Goal: Task Accomplishment & Management: Use online tool/utility

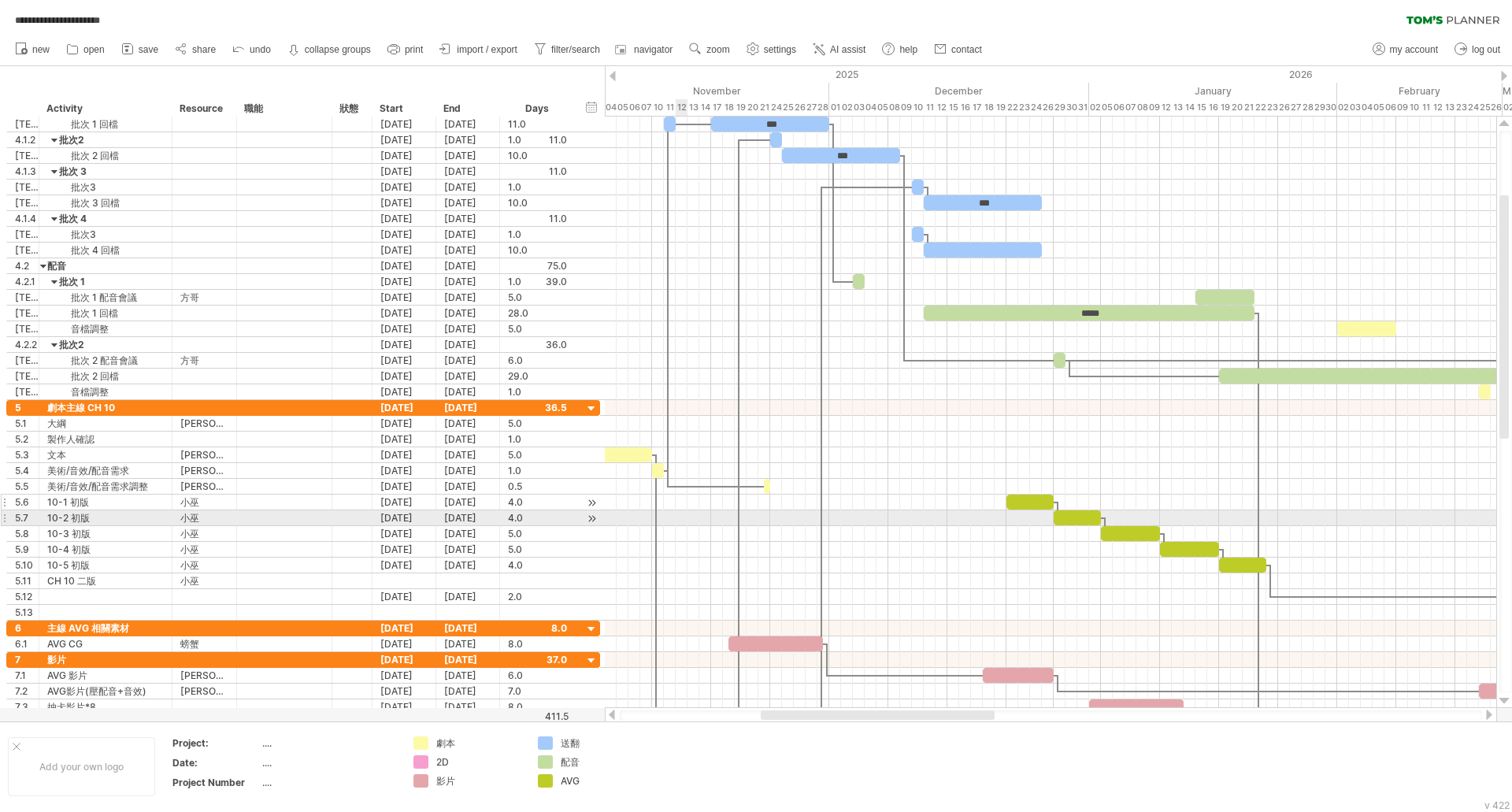
scroll to position [1, 0]
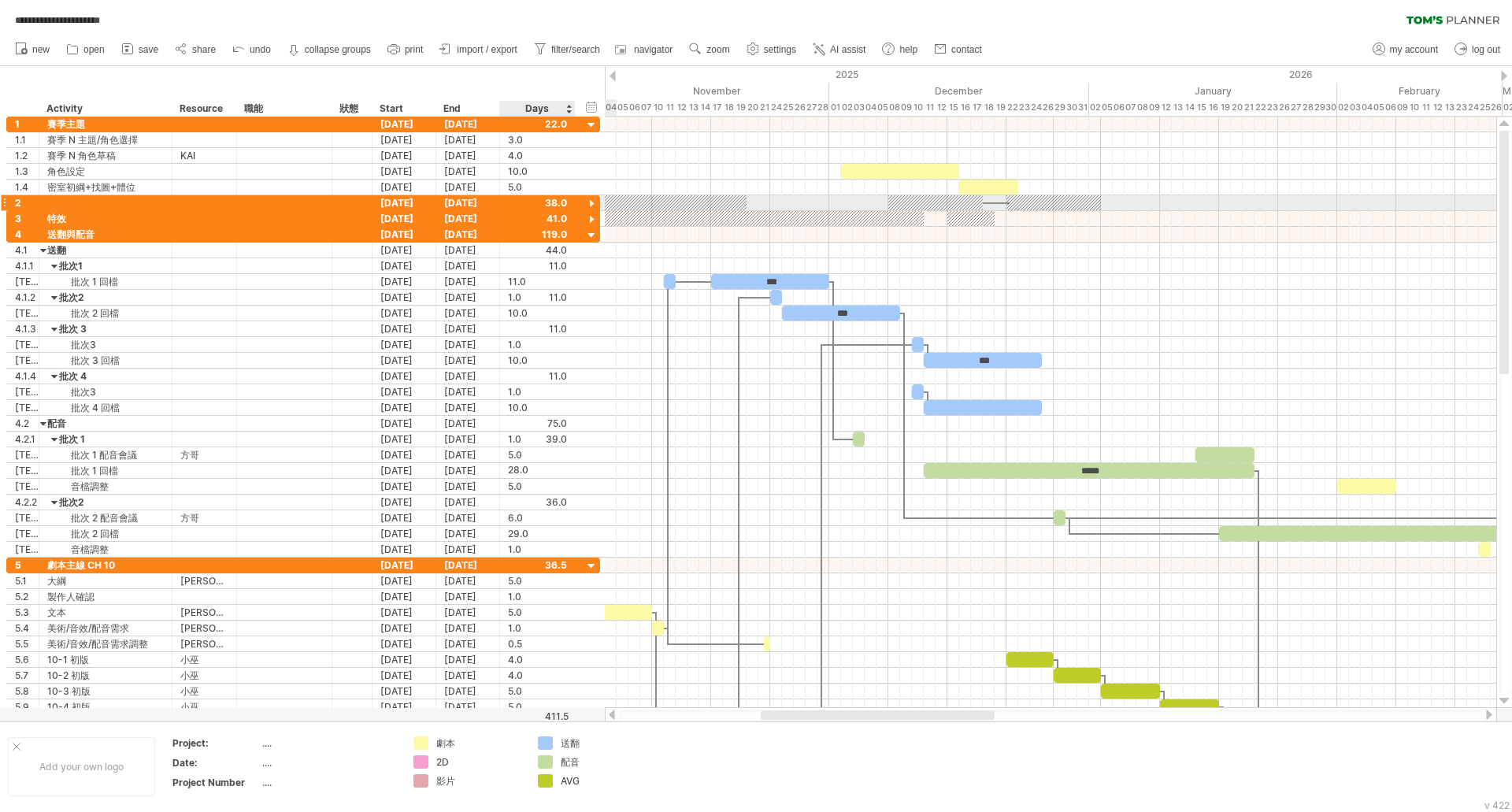
click at [594, 201] on div at bounding box center [592, 204] width 15 height 15
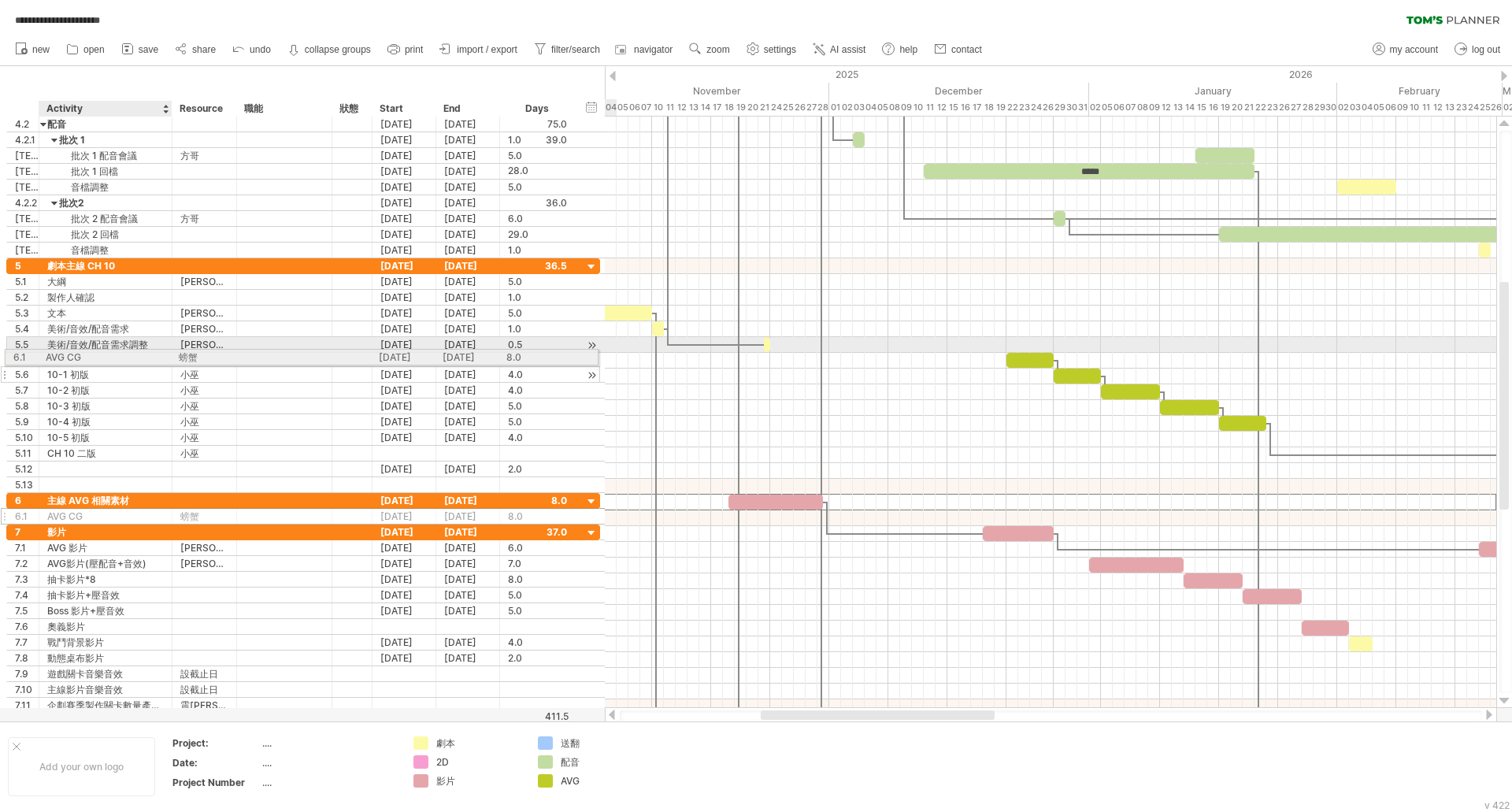
drag, startPoint x: 68, startPoint y: 502, endPoint x: 91, endPoint y: 355, distance: 148.8
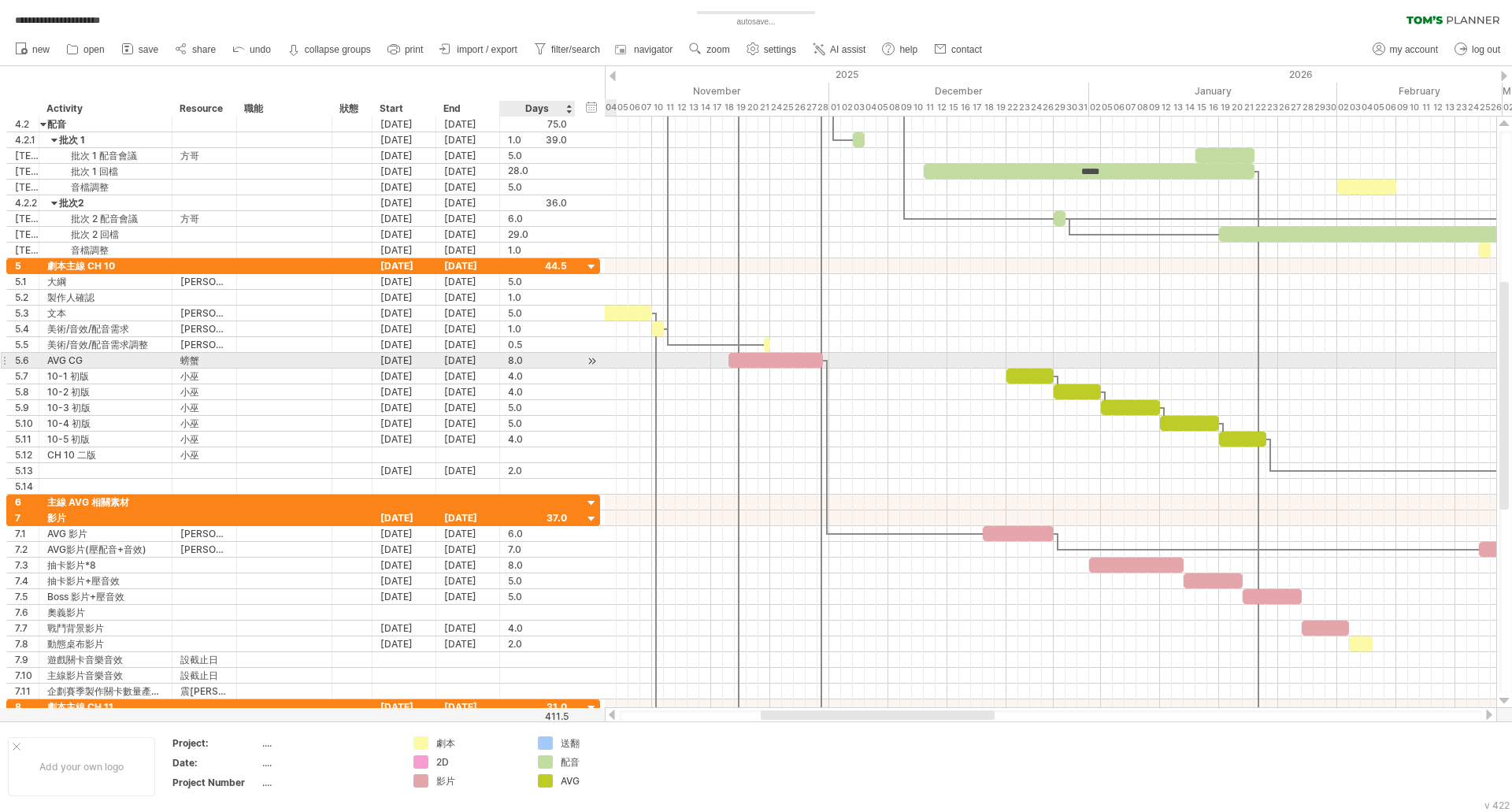
click at [522, 358] on div "8.0" at bounding box center [538, 360] width 59 height 15
click at [522, 358] on input "***" at bounding box center [523, 360] width 30 height 15
type input "*"
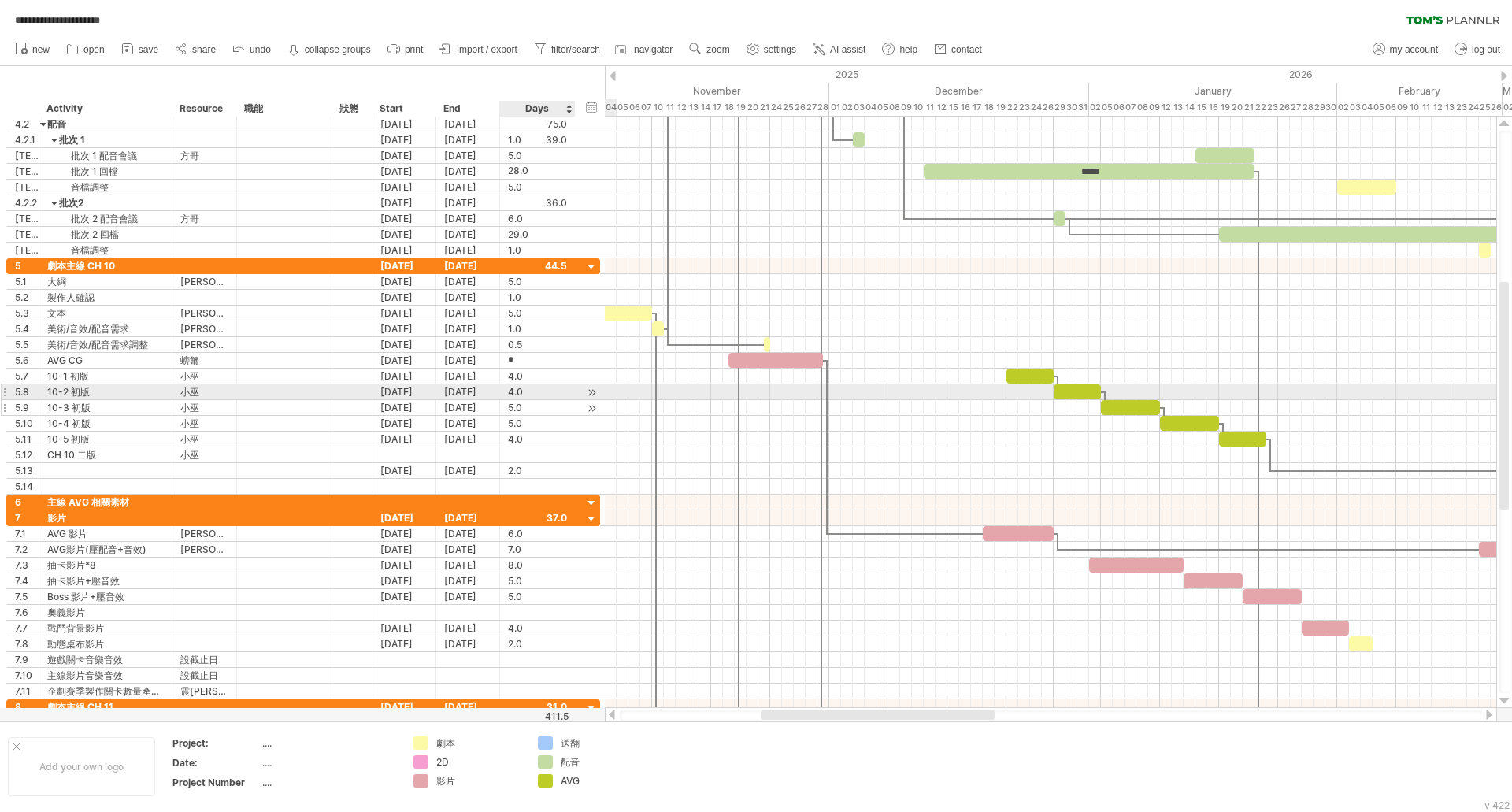
click at [551, 403] on div "5.0" at bounding box center [538, 407] width 59 height 15
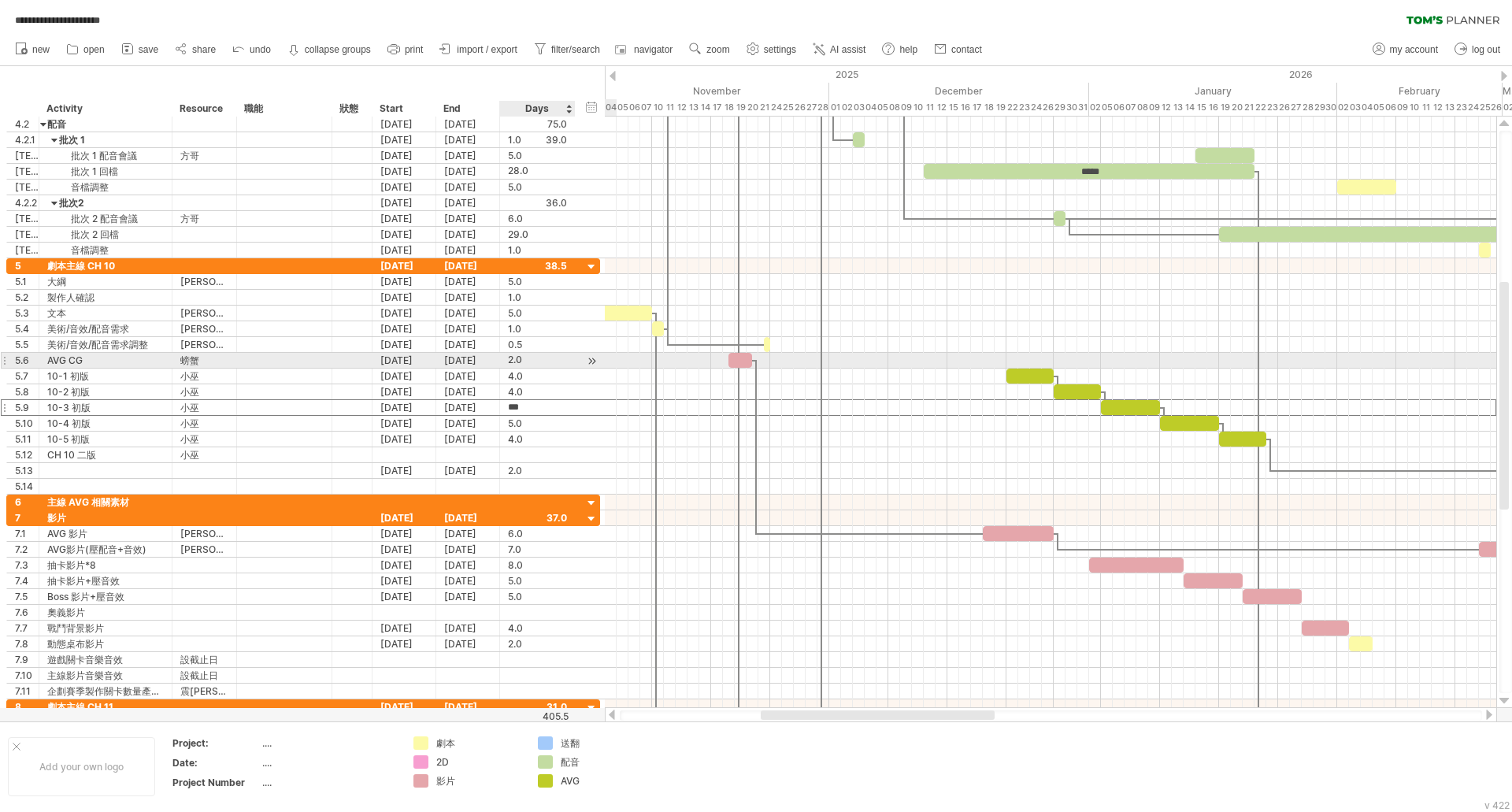
click at [547, 365] on div "2.0" at bounding box center [538, 360] width 59 height 15
click at [590, 359] on div at bounding box center [592, 361] width 15 height 17
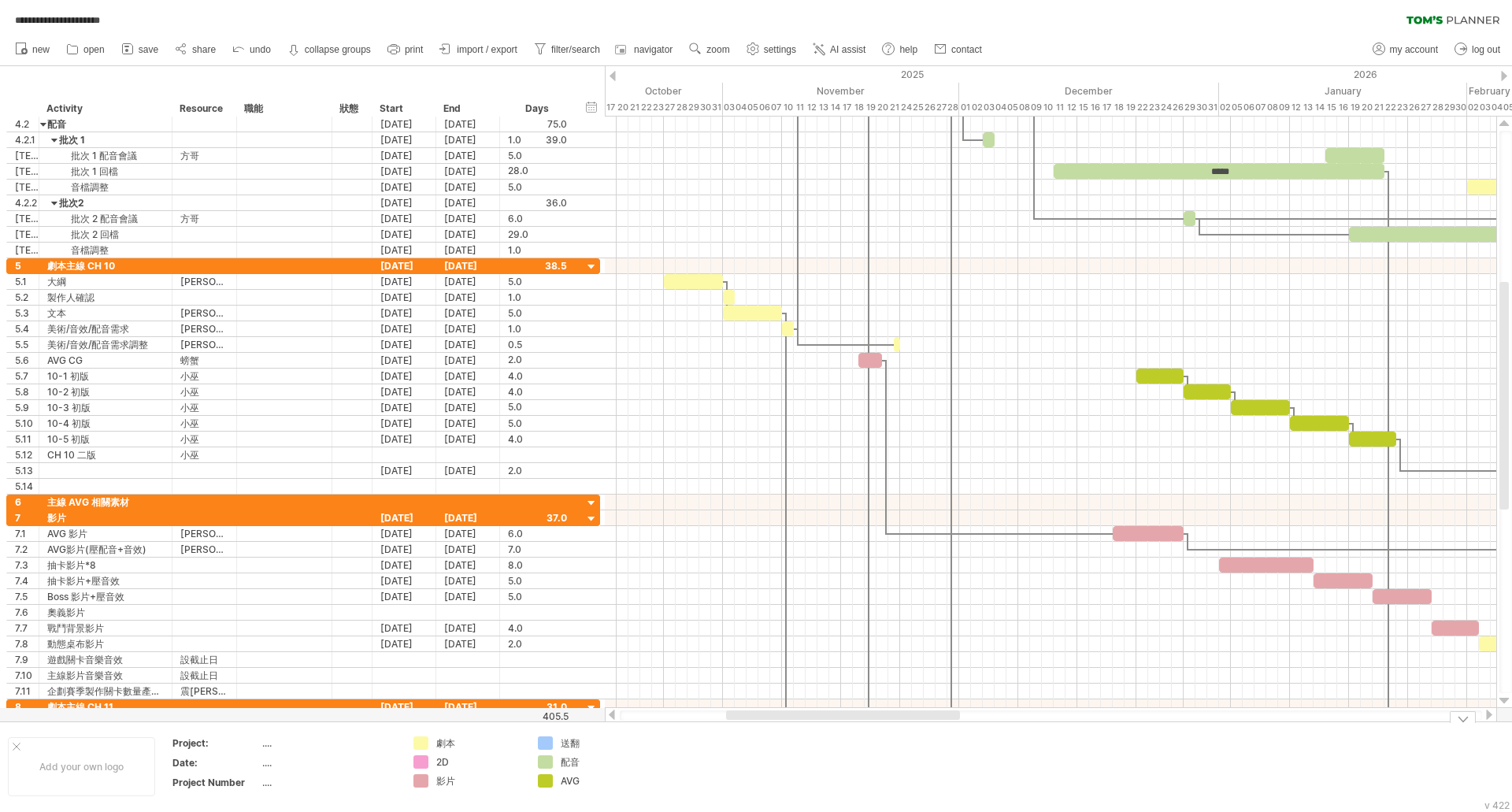
drag, startPoint x: 917, startPoint y: 714, endPoint x: 856, endPoint y: 726, distance: 62.2
click at [856, 726] on div "**********" at bounding box center [756, 406] width 1512 height 812
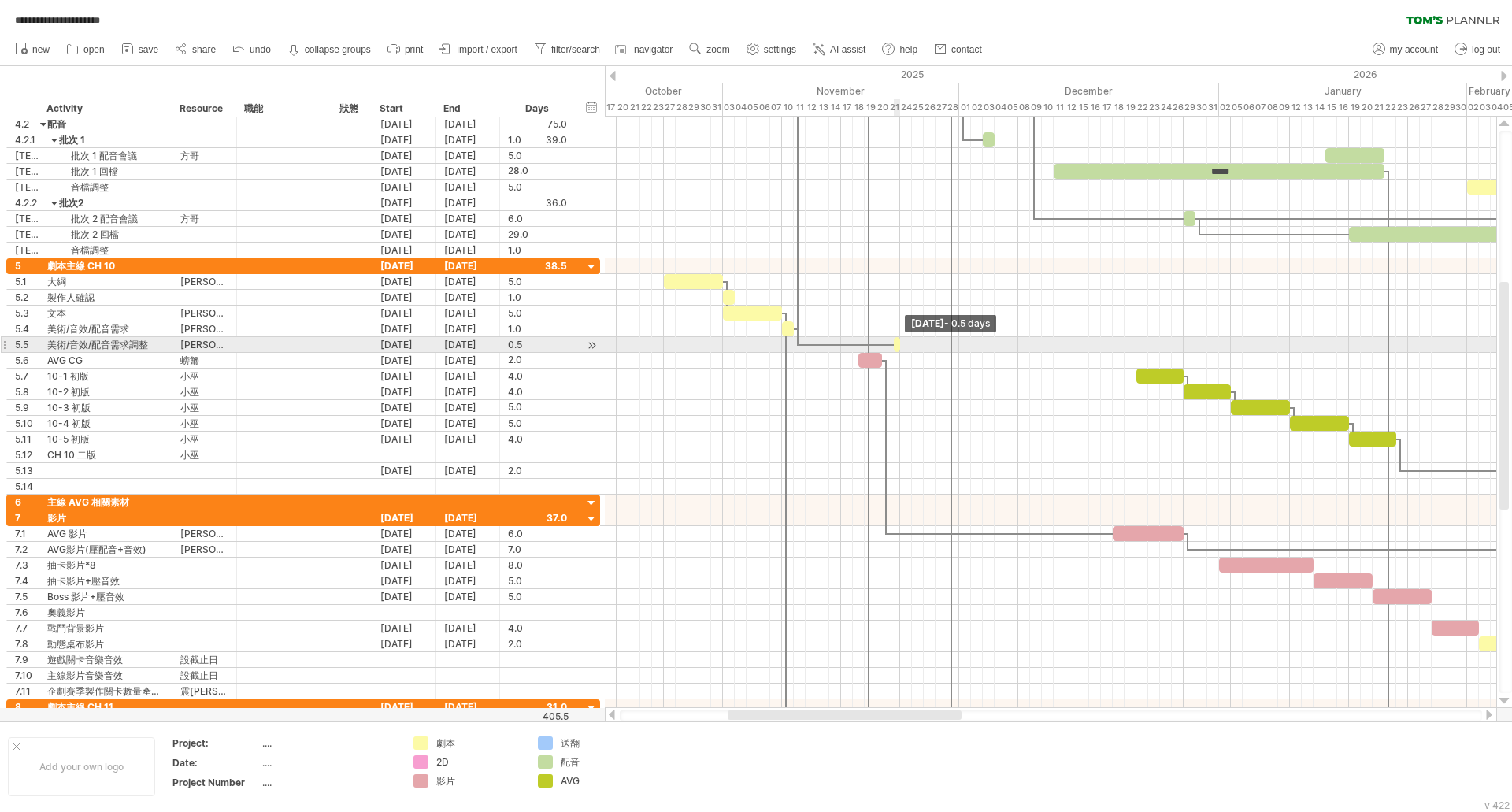
drag, startPoint x: 898, startPoint y: 345, endPoint x: 863, endPoint y: 349, distance: 35.2
click at [863, 349] on div "主線1 主線2 *** ***** [DATE] - 0.5 days [DATE]" at bounding box center [1051, 413] width 892 height 592
drag, startPoint x: 893, startPoint y: 346, endPoint x: 793, endPoint y: 345, distance: 100.0
click at [793, 345] on span at bounding box center [793, 344] width 6 height 15
drag, startPoint x: 793, startPoint y: 345, endPoint x: 826, endPoint y: 345, distance: 33.0
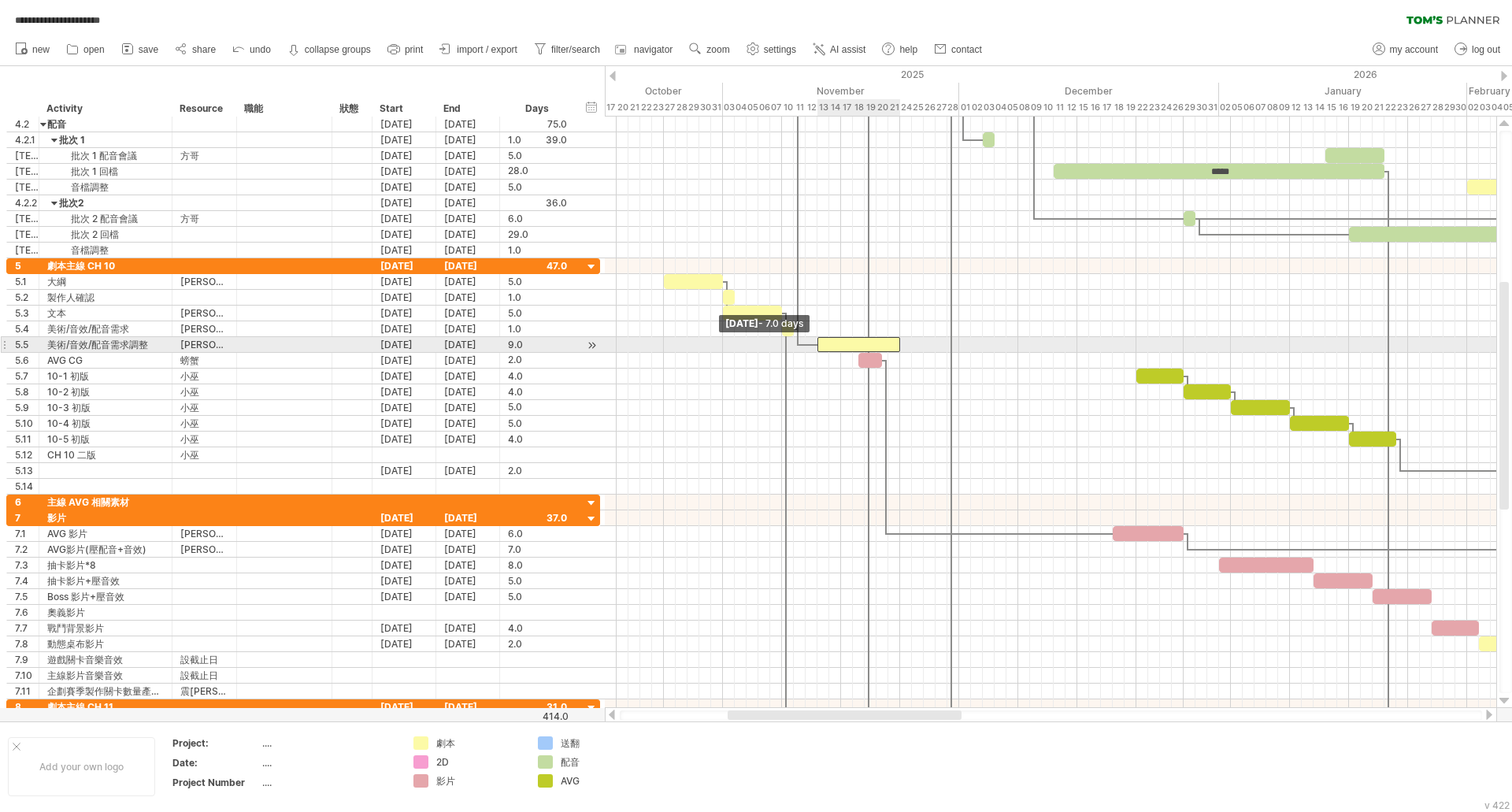
click at [821, 345] on span at bounding box center [818, 344] width 6 height 15
click at [808, 345] on div at bounding box center [814, 344] width 30 height 4
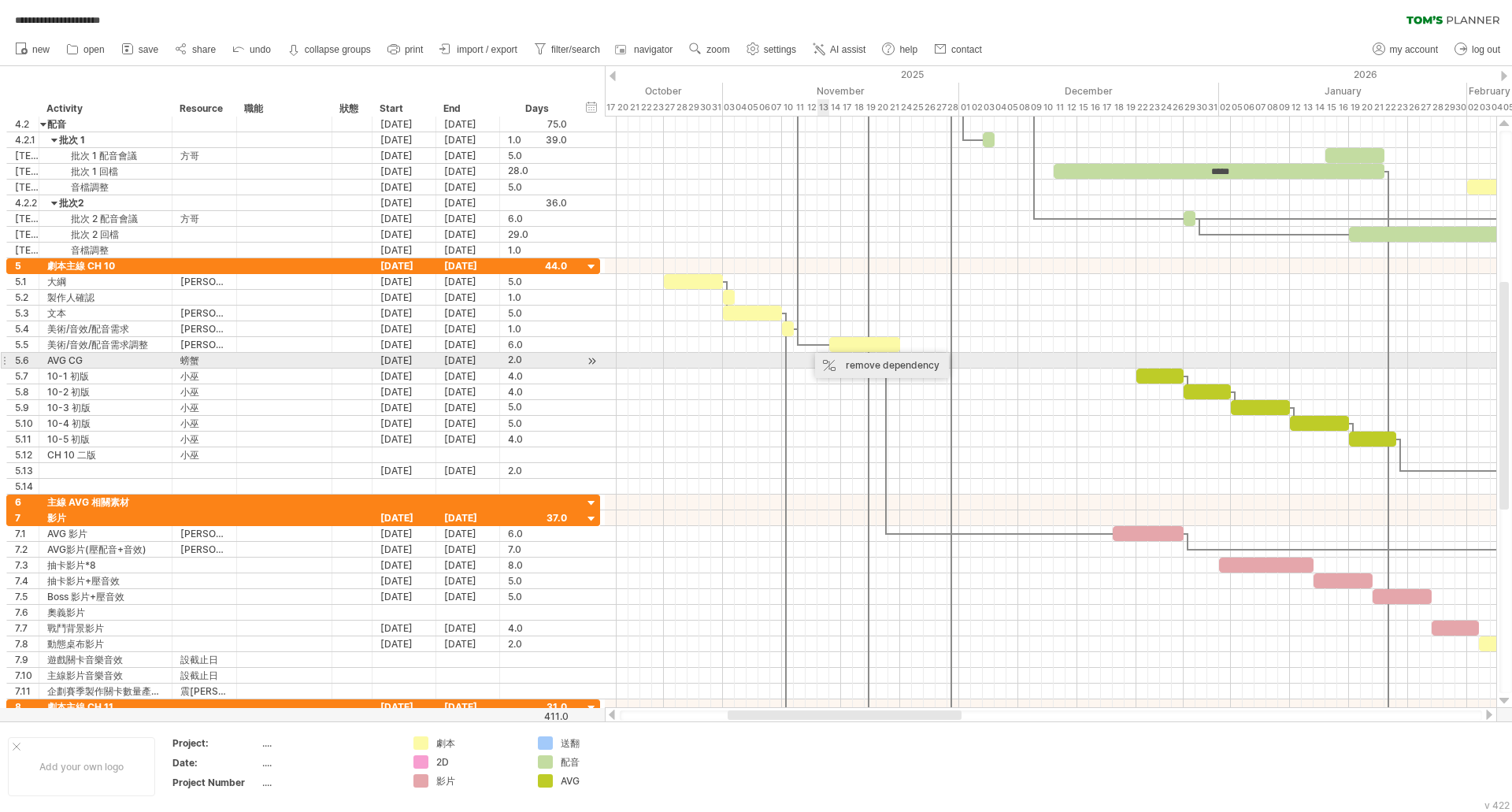
click at [837, 362] on div "remove dependency" at bounding box center [882, 365] width 134 height 25
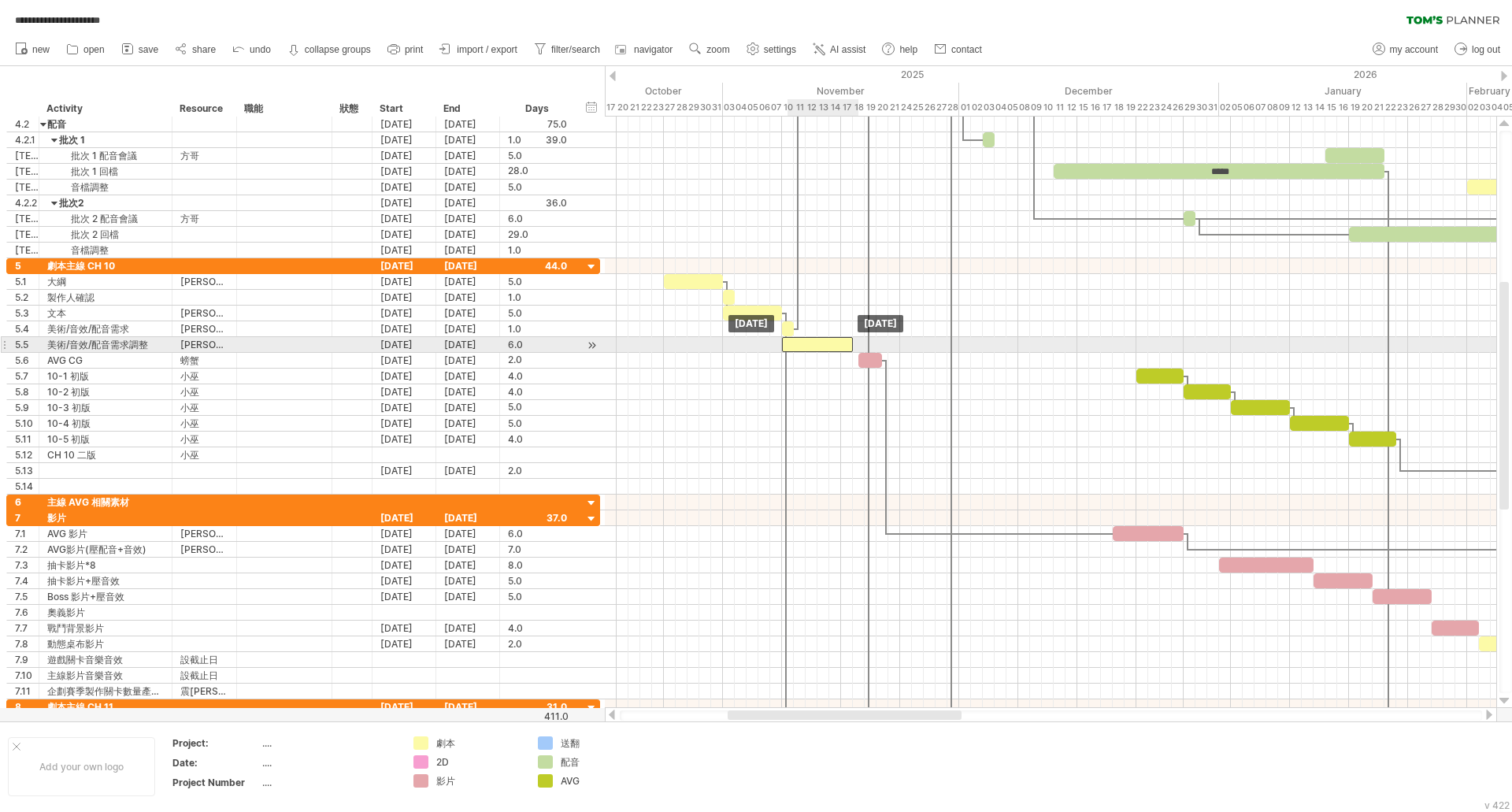
drag, startPoint x: 853, startPoint y: 341, endPoint x: 808, endPoint y: 347, distance: 45.4
click at [808, 347] on div at bounding box center [818, 344] width 71 height 15
drag, startPoint x: 851, startPoint y: 349, endPoint x: 793, endPoint y: 346, distance: 58.1
click at [793, 346] on span at bounding box center [793, 344] width 6 height 15
drag, startPoint x: 788, startPoint y: 345, endPoint x: 815, endPoint y: 346, distance: 27.0
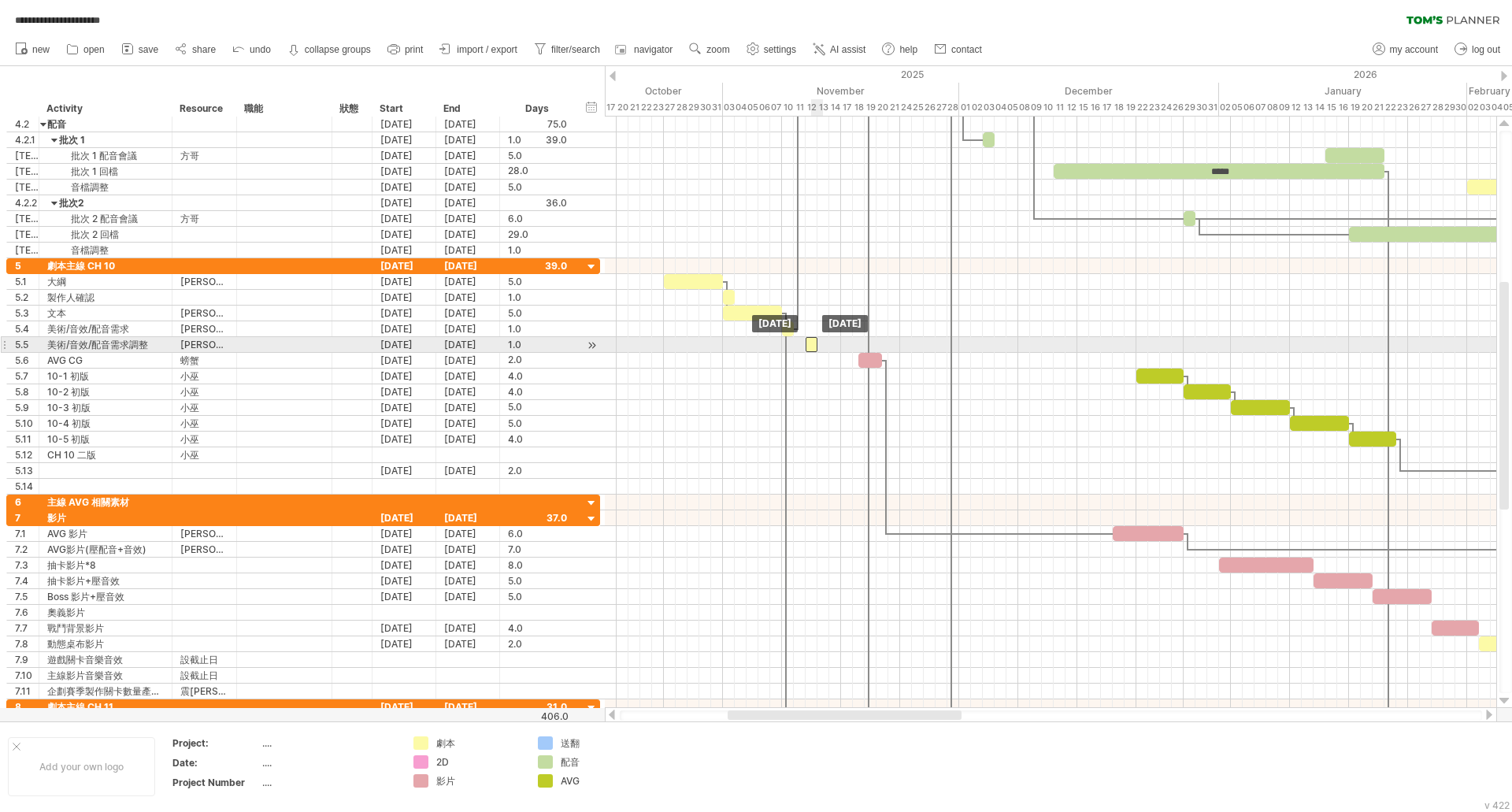
click at [815, 346] on div at bounding box center [811, 344] width 12 height 15
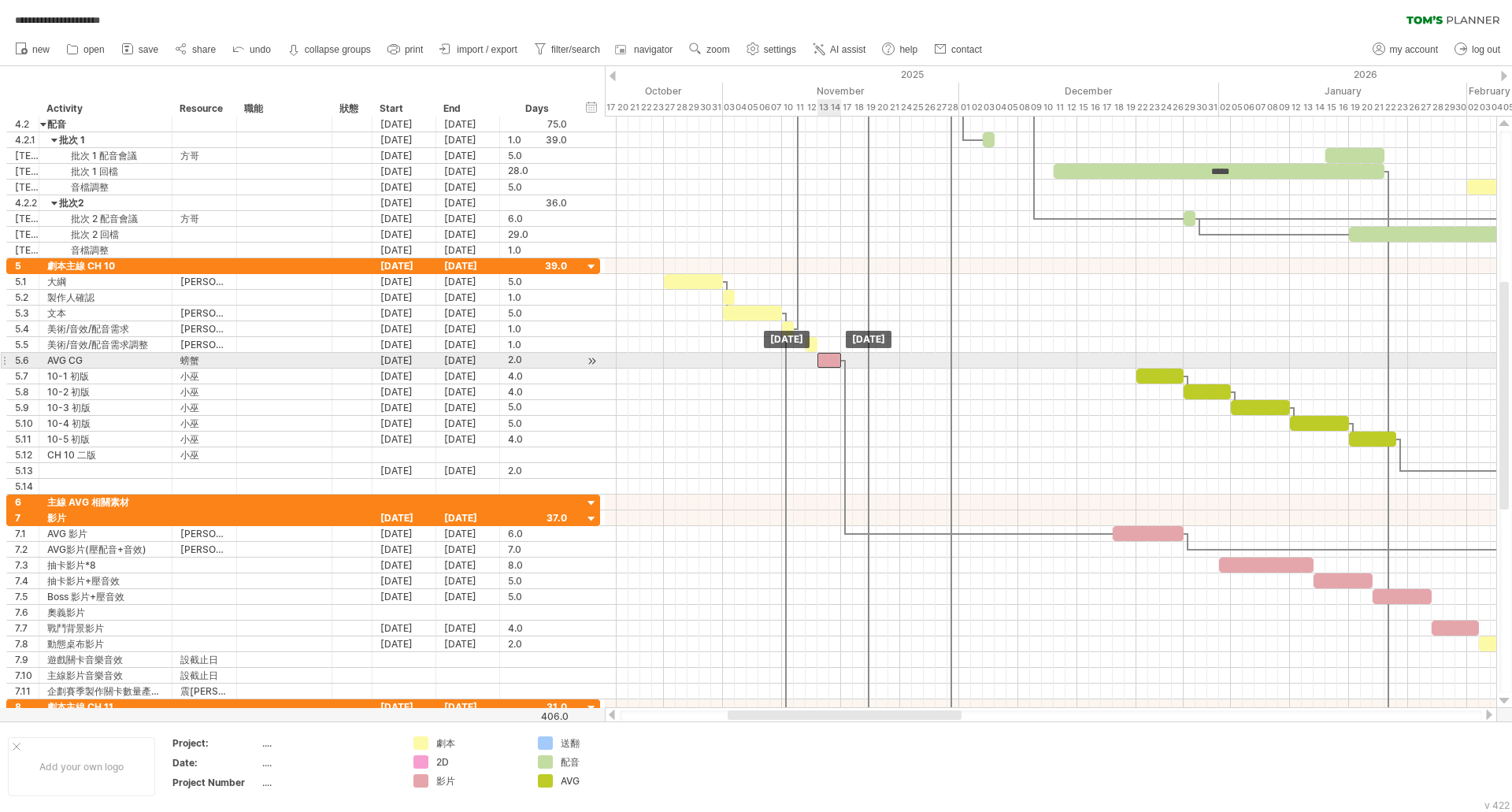
drag, startPoint x: 871, startPoint y: 362, endPoint x: 828, endPoint y: 366, distance: 43.2
click at [828, 366] on div at bounding box center [829, 360] width 24 height 15
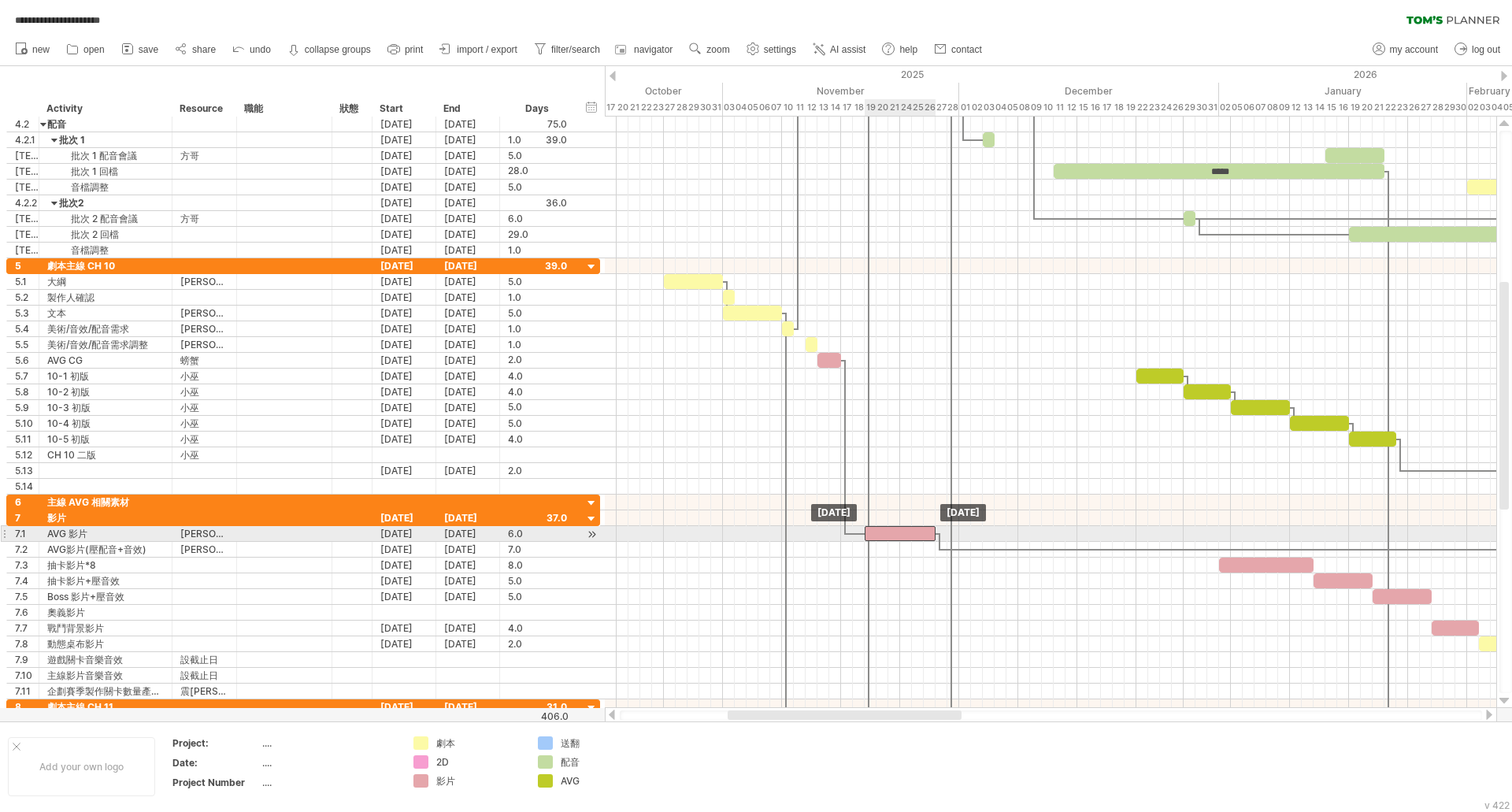
drag, startPoint x: 1160, startPoint y: 537, endPoint x: 912, endPoint y: 530, distance: 248.1
click at [912, 530] on div at bounding box center [900, 533] width 71 height 15
drag, startPoint x: 935, startPoint y: 532, endPoint x: 889, endPoint y: 540, distance: 46.7
click at [889, 540] on span at bounding box center [888, 533] width 6 height 15
click at [876, 533] on div at bounding box center [876, 533] width 24 height 15
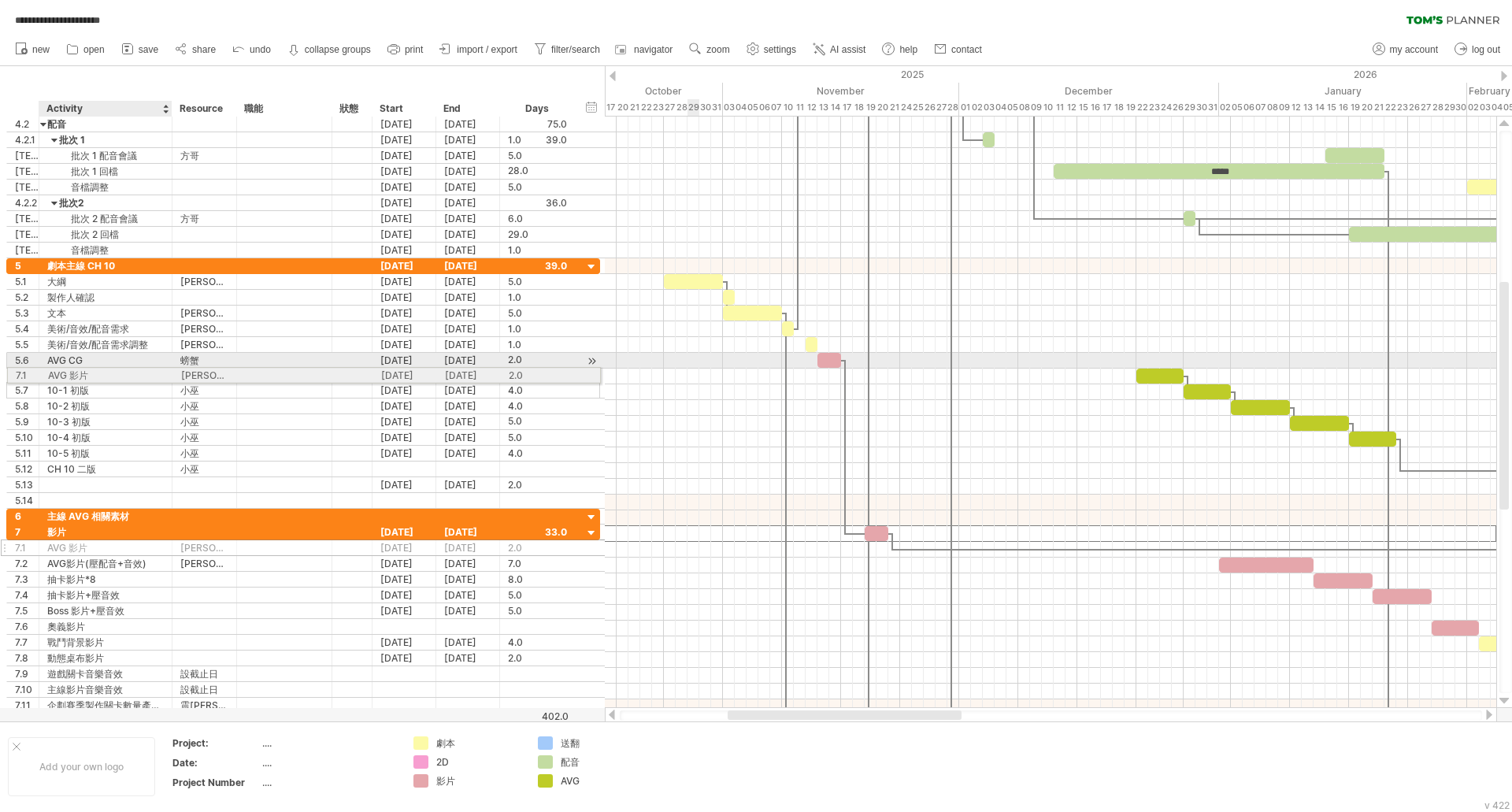
drag, startPoint x: 63, startPoint y: 533, endPoint x: 97, endPoint y: 373, distance: 163.6
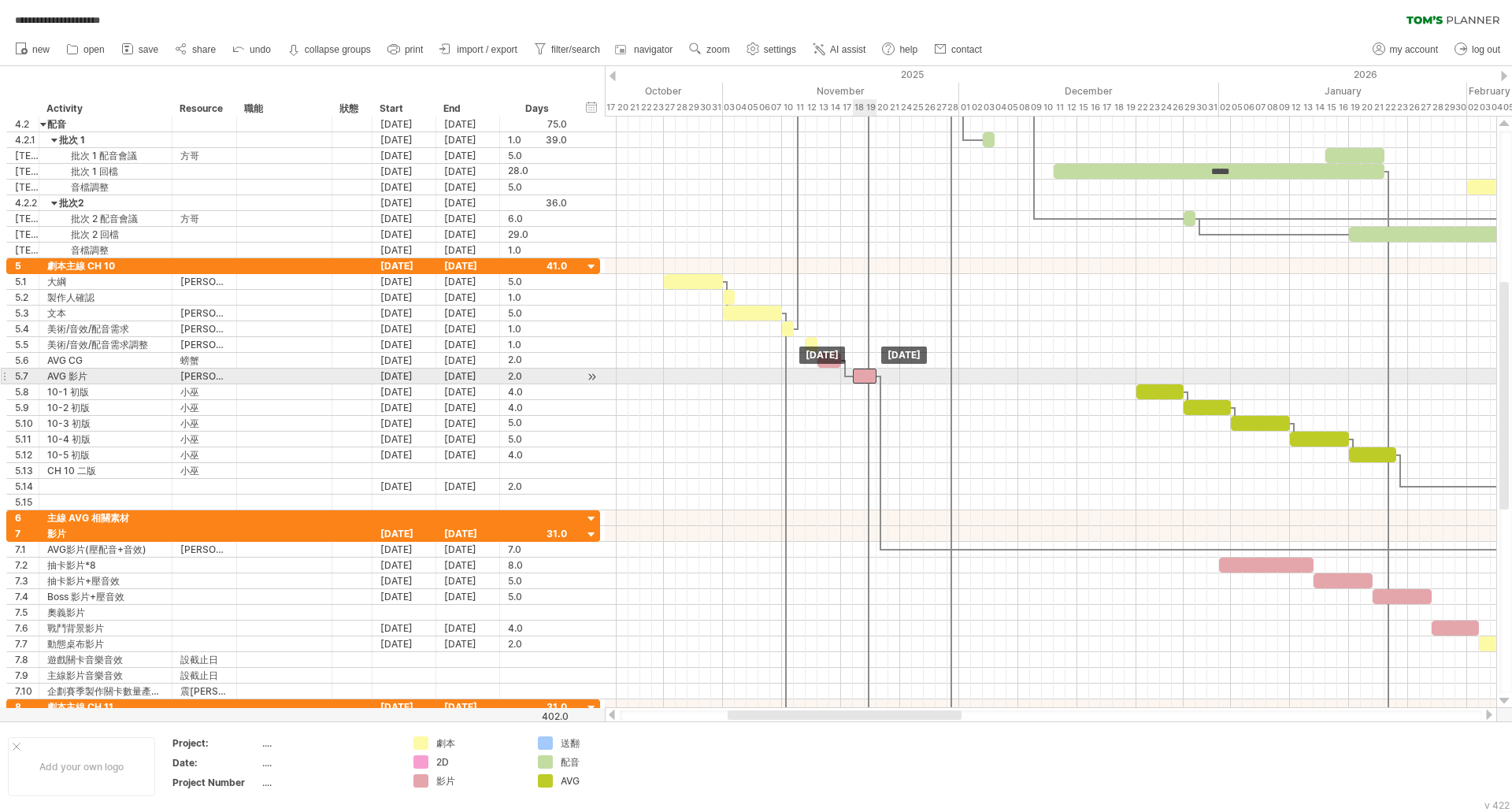
drag, startPoint x: 878, startPoint y: 374, endPoint x: 867, endPoint y: 375, distance: 11.0
click at [867, 375] on div at bounding box center [865, 375] width 24 height 15
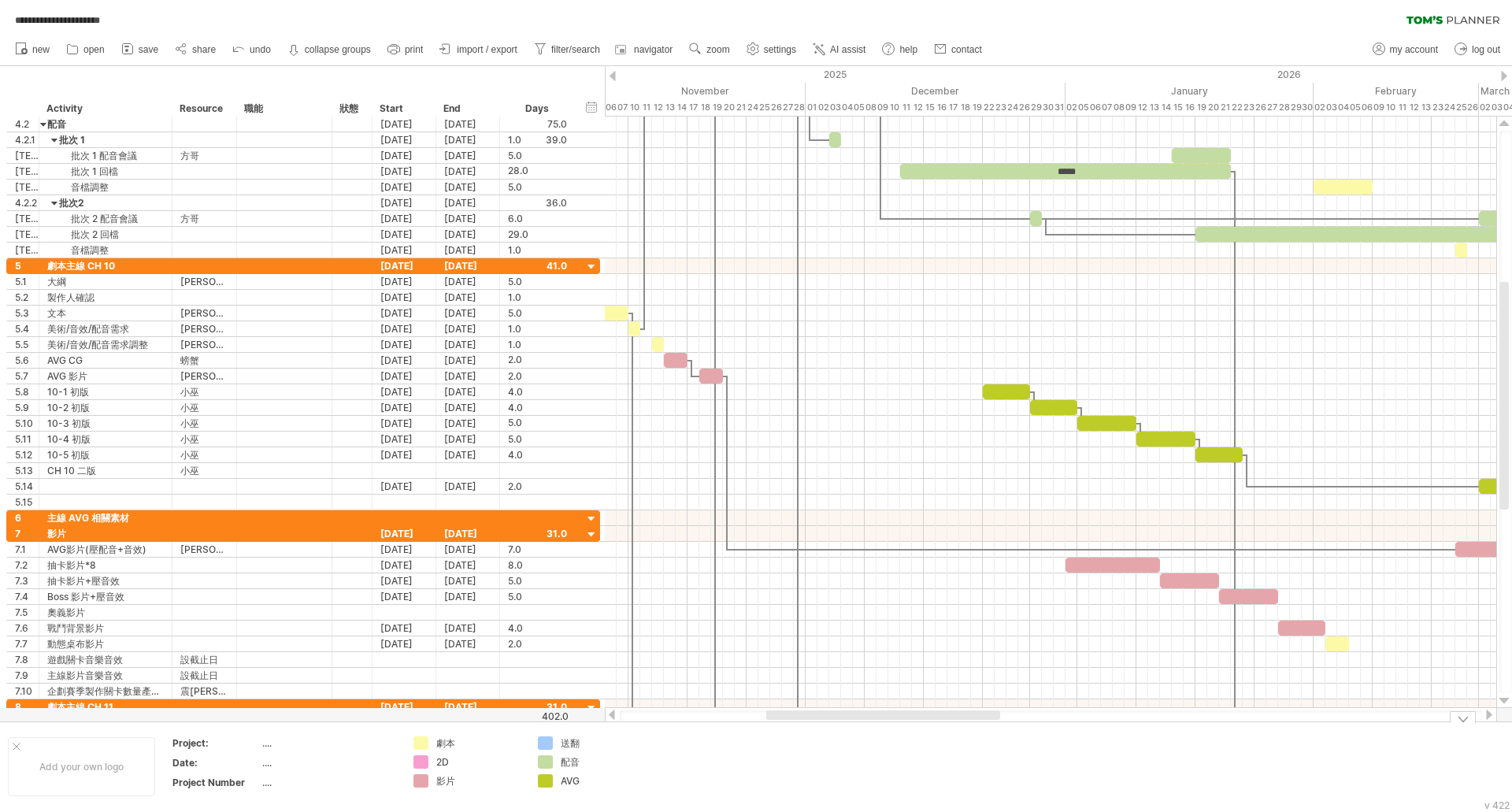
drag, startPoint x: 751, startPoint y: 717, endPoint x: 789, endPoint y: 755, distance: 53.7
click at [789, 755] on div "**********" at bounding box center [756, 406] width 1512 height 812
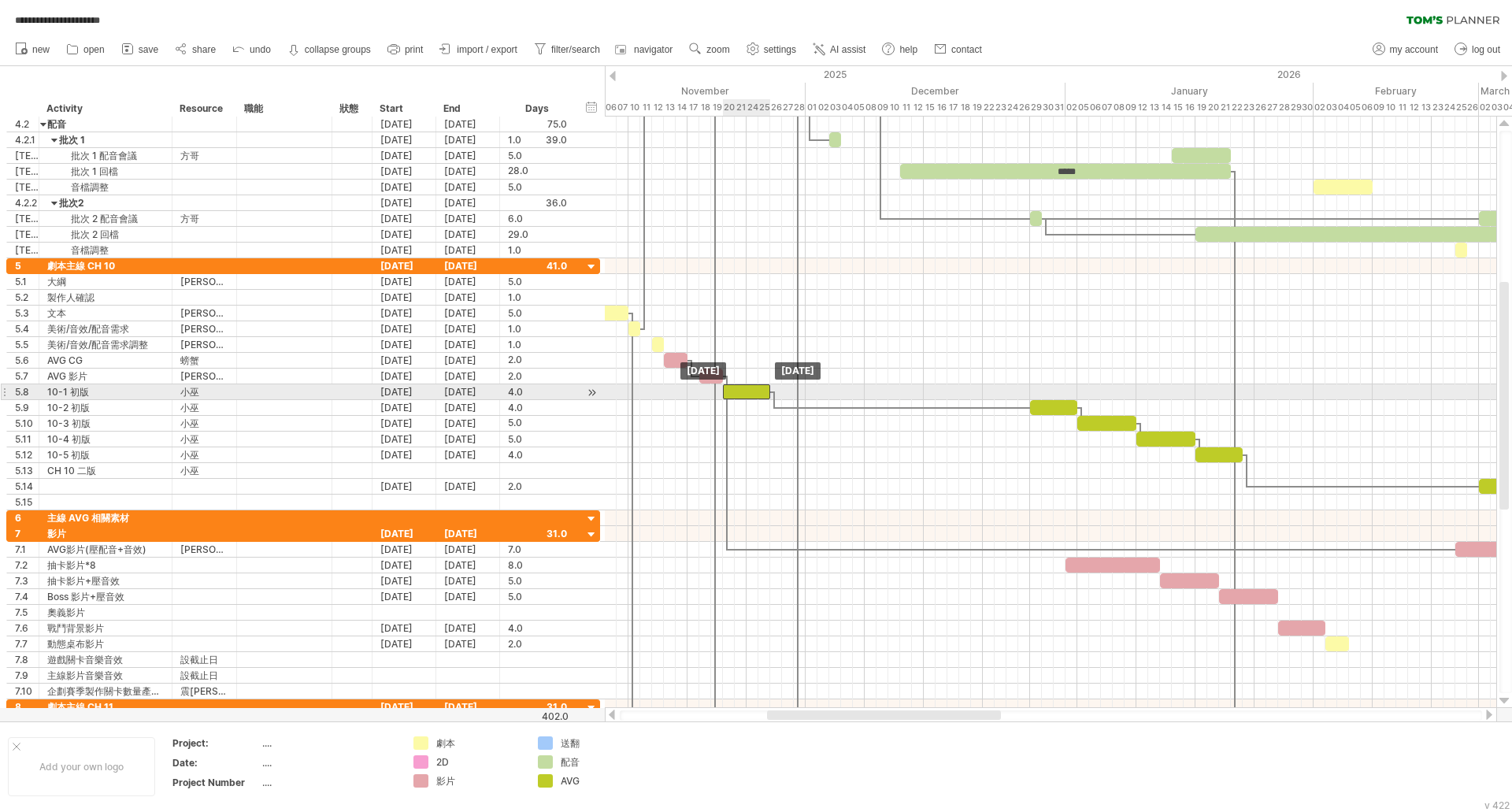
drag, startPoint x: 1004, startPoint y: 390, endPoint x: 744, endPoint y: 393, distance: 260.0
click at [744, 393] on div at bounding box center [746, 391] width 47 height 15
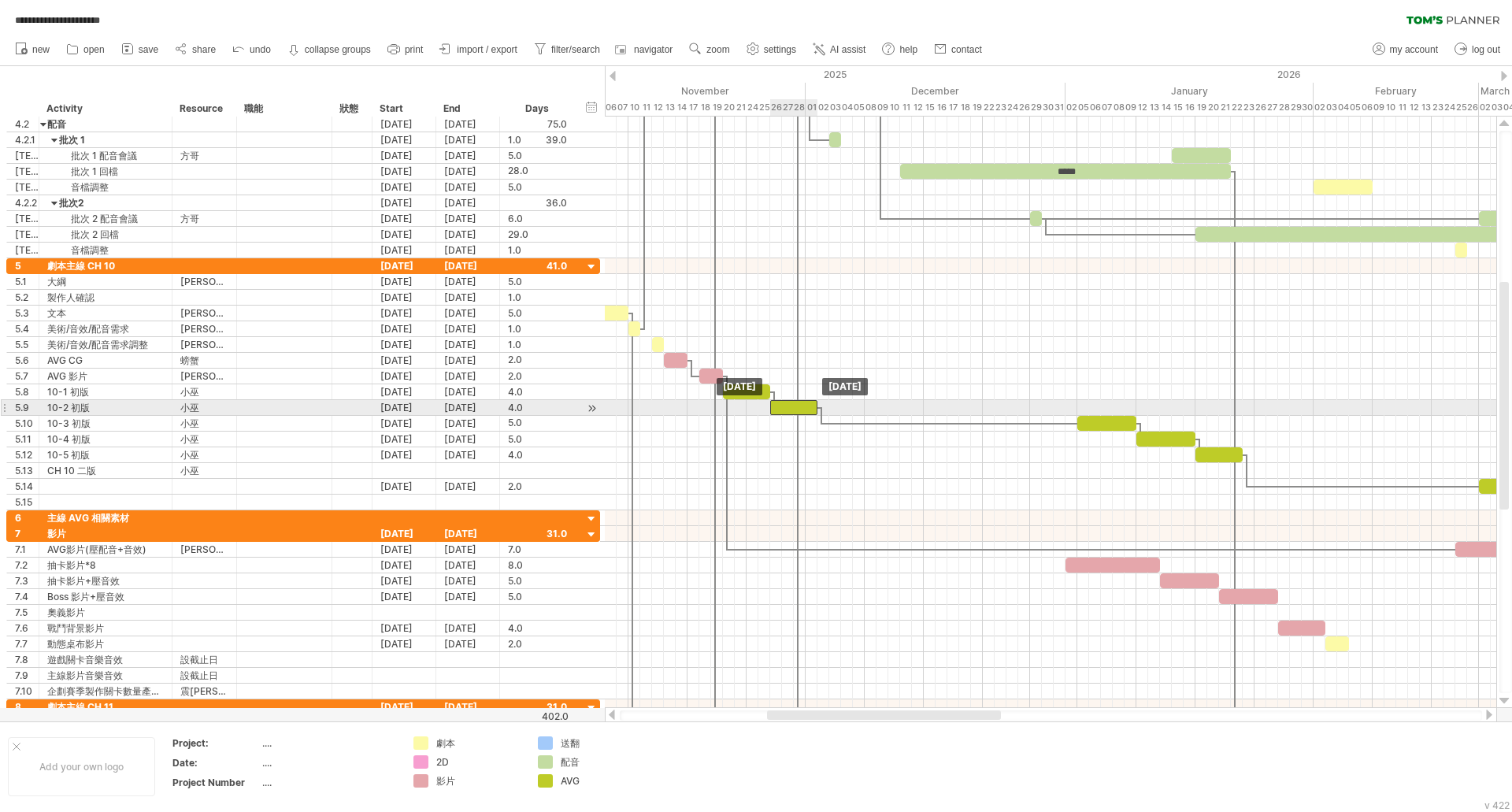
drag, startPoint x: 1052, startPoint y: 407, endPoint x: 790, endPoint y: 411, distance: 262.0
click at [790, 411] on div at bounding box center [793, 407] width 47 height 15
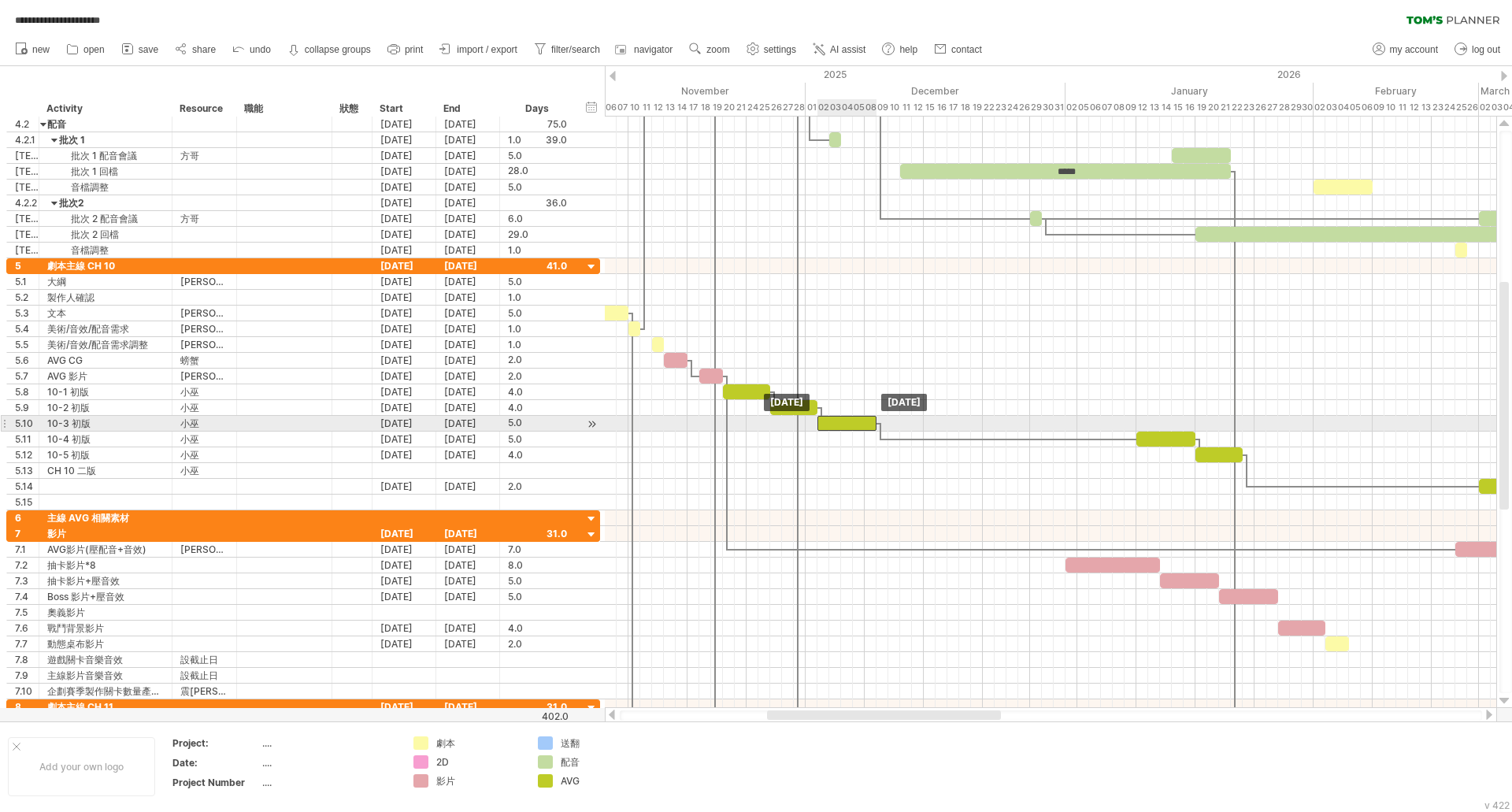
drag, startPoint x: 1109, startPoint y: 421, endPoint x: 849, endPoint y: 420, distance: 260.0
click at [849, 420] on div at bounding box center [847, 423] width 59 height 15
drag, startPoint x: 874, startPoint y: 420, endPoint x: 862, endPoint y: 422, distance: 12.2
click at [862, 422] on span at bounding box center [865, 423] width 6 height 15
drag, startPoint x: 842, startPoint y: 424, endPoint x: 855, endPoint y: 422, distance: 13.2
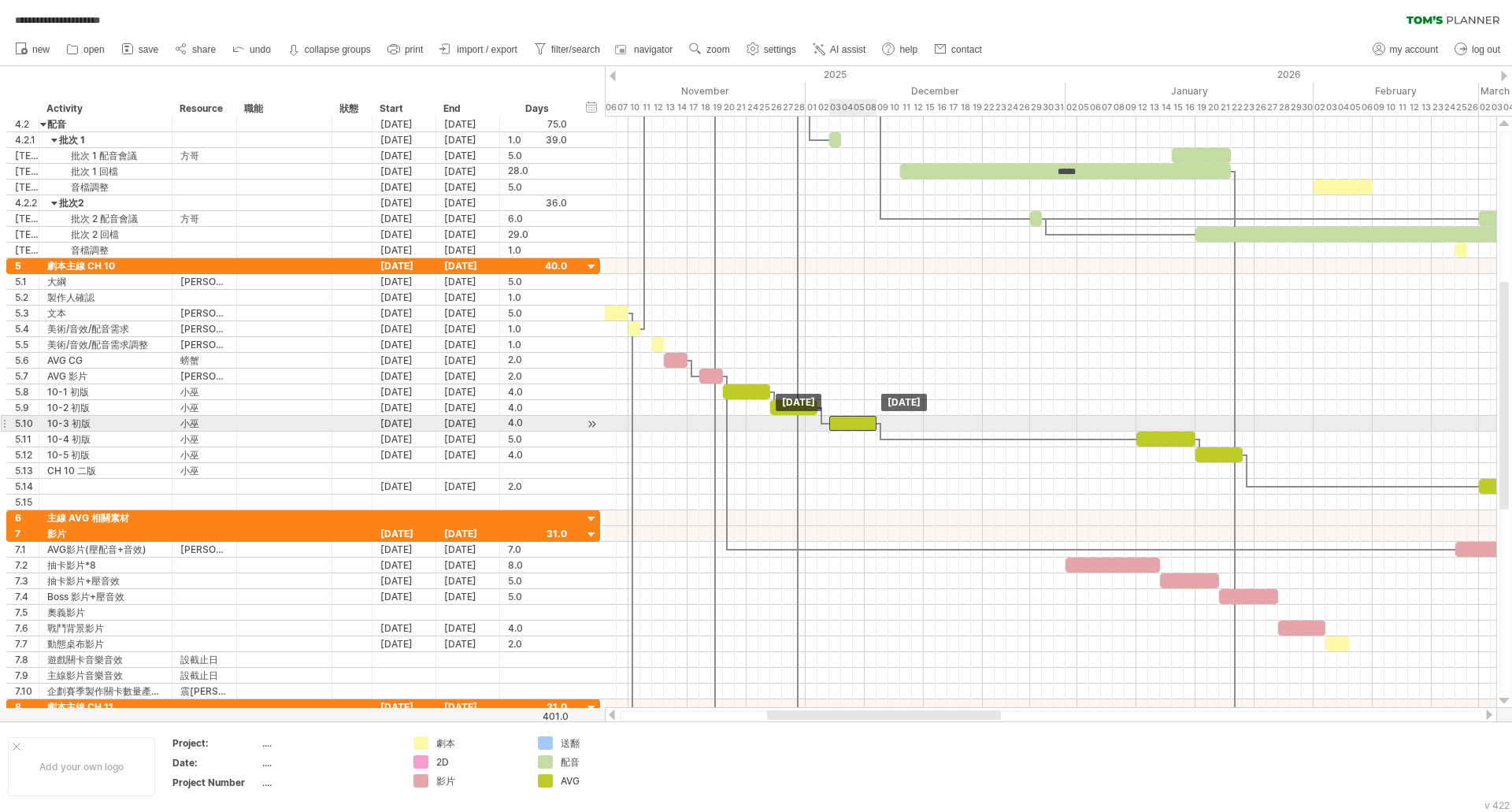
click at [855, 422] on div at bounding box center [852, 423] width 47 height 15
drag, startPoint x: 1157, startPoint y: 435, endPoint x: 900, endPoint y: 431, distance: 257.0
click at [900, 431] on div "主線1 主線2 *** ***** [DATE] [DATE]" at bounding box center [1051, 413] width 892 height 592
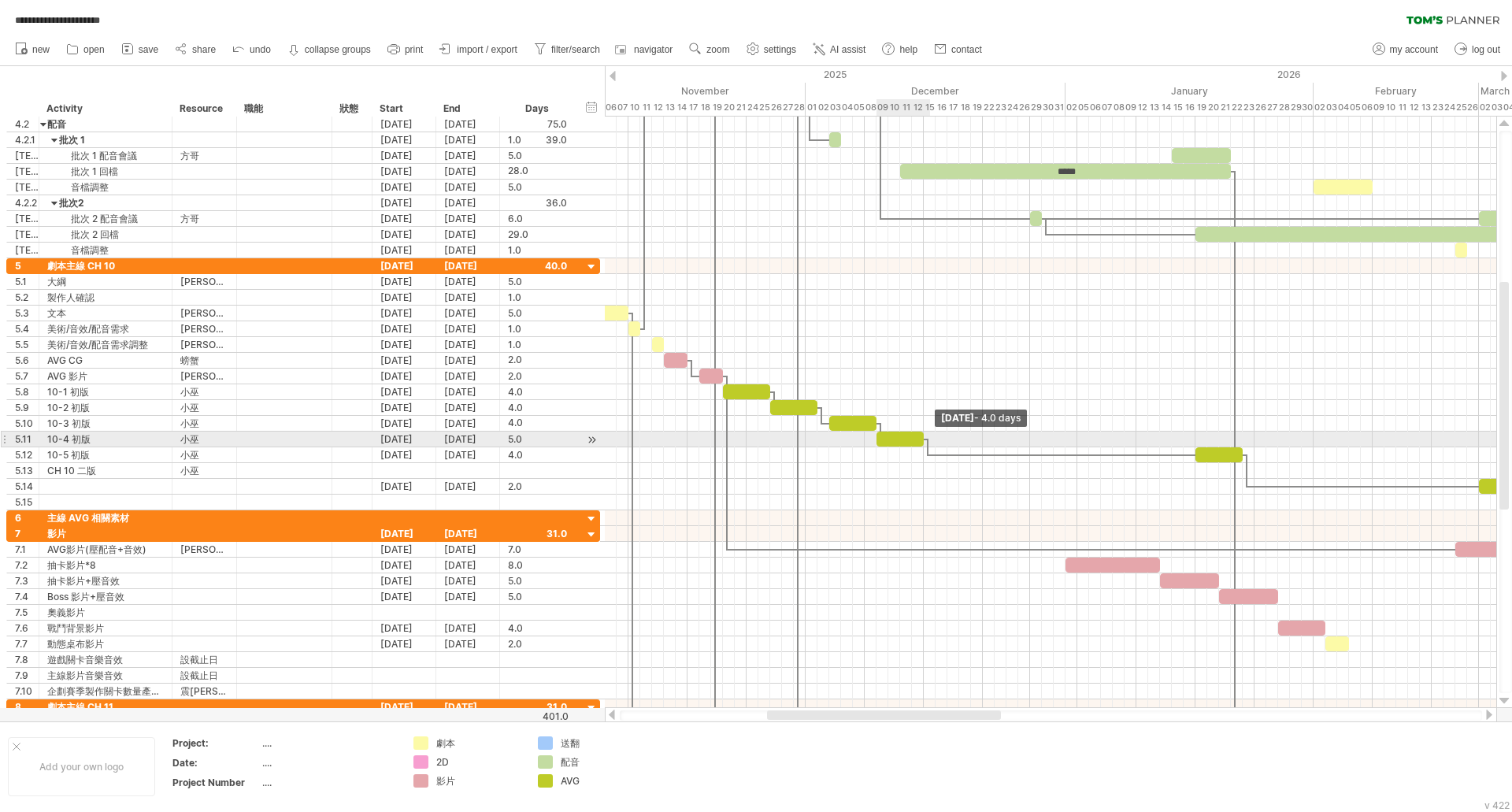
drag, startPoint x: 934, startPoint y: 434, endPoint x: 924, endPoint y: 437, distance: 10.4
click at [924, 437] on span at bounding box center [924, 439] width 6 height 15
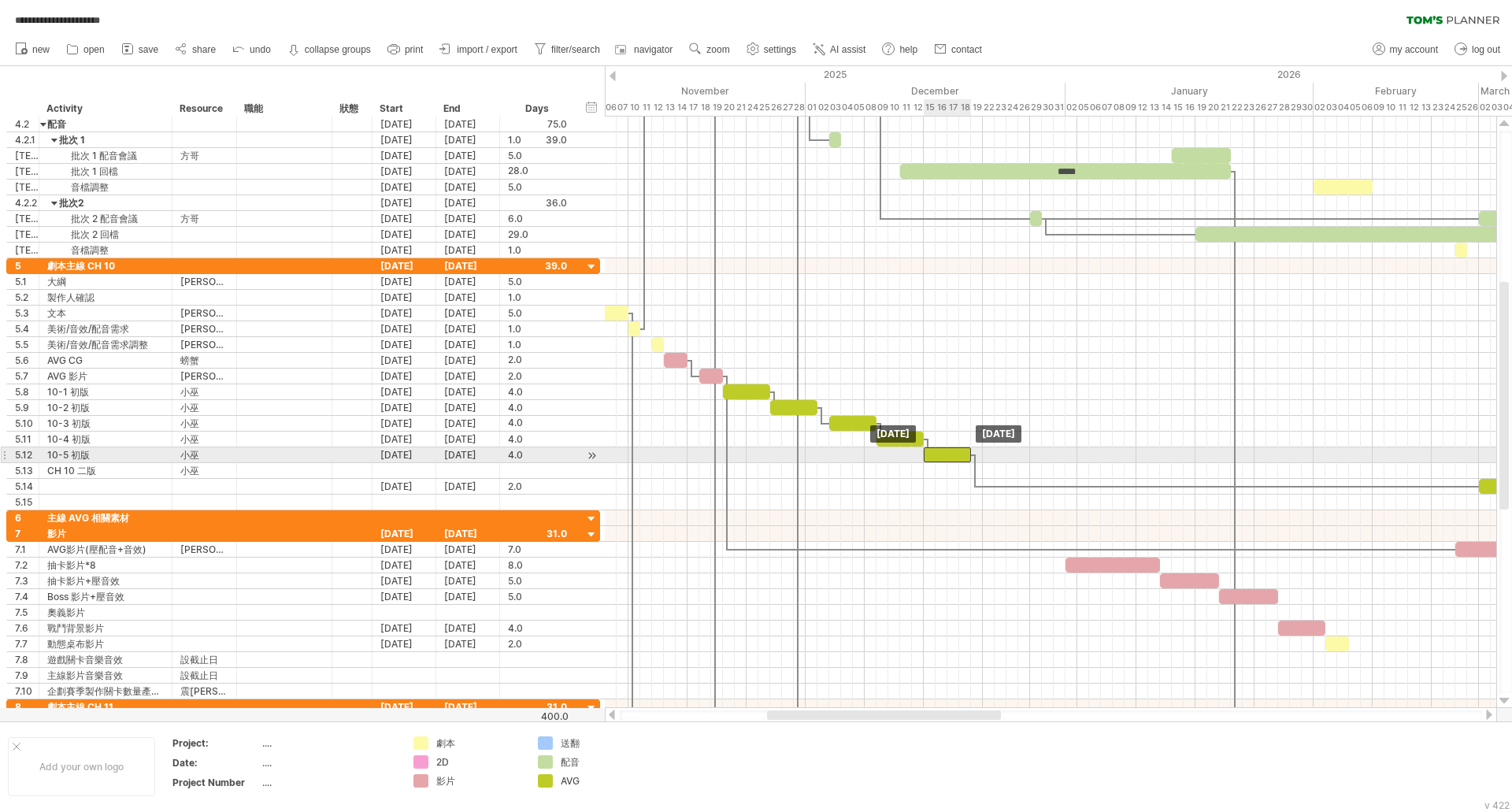
drag, startPoint x: 1206, startPoint y: 454, endPoint x: 936, endPoint y: 460, distance: 270.1
click at [936, 460] on div at bounding box center [947, 455] width 47 height 15
